Goal: Information Seeking & Learning: Learn about a topic

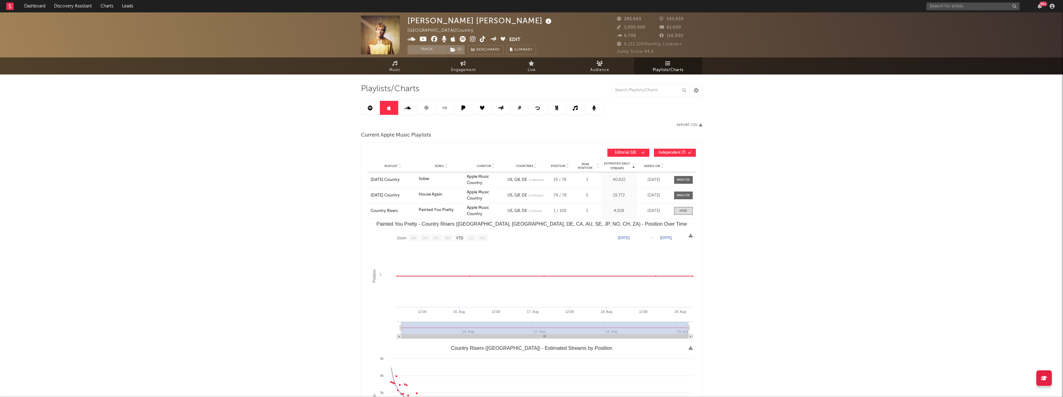
select select "1w"
click at [962, 11] on div "99 +" at bounding box center [991, 6] width 130 height 12
click at [961, 8] on input "text" at bounding box center [972, 6] width 93 height 8
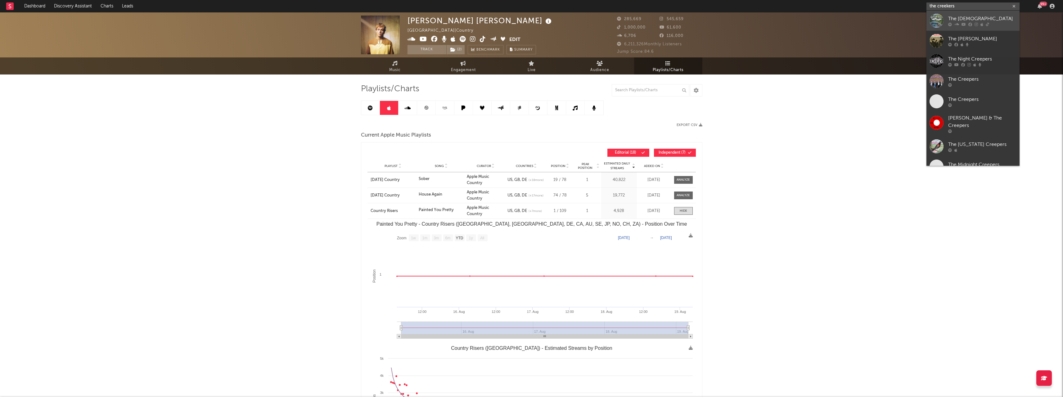
type input "the creekers"
click at [957, 23] on icon at bounding box center [956, 24] width 5 height 4
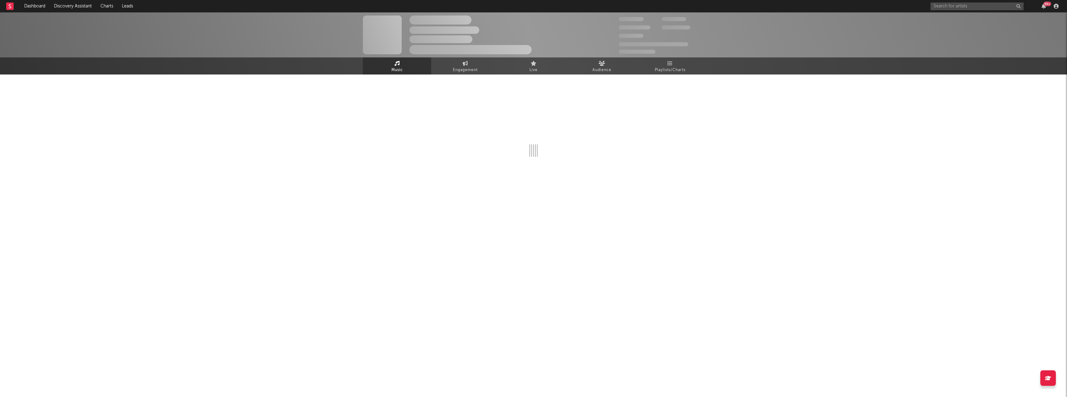
select select "6m"
